Goal: Task Accomplishment & Management: Use online tool/utility

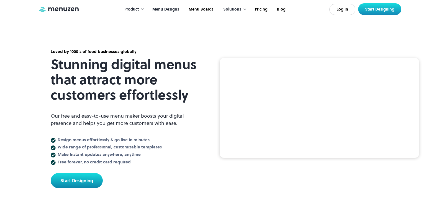
click at [176, 9] on link "Menu Designs" at bounding box center [165, 9] width 36 height 17
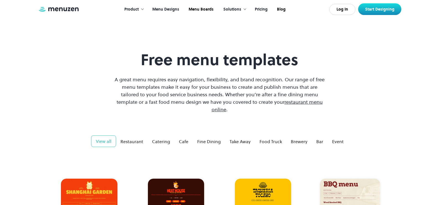
click at [260, 10] on link "Pricing" at bounding box center [260, 9] width 22 height 17
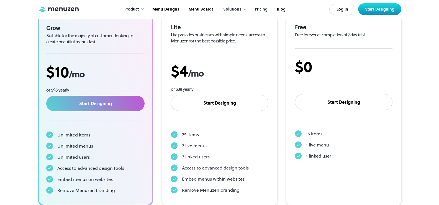
scroll to position [111, 0]
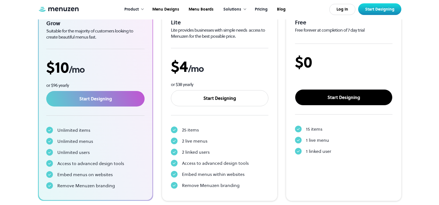
click at [350, 96] on link "Start Designing" at bounding box center [343, 97] width 97 height 16
